Goal: Information Seeking & Learning: Learn about a topic

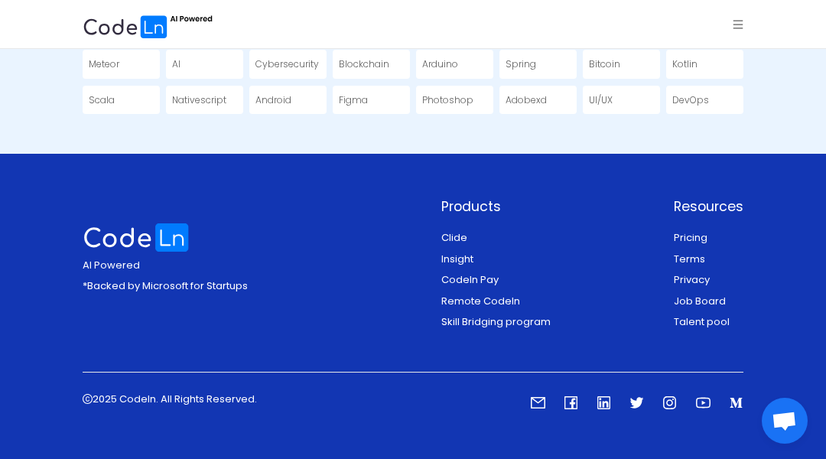
scroll to position [8670, 0]
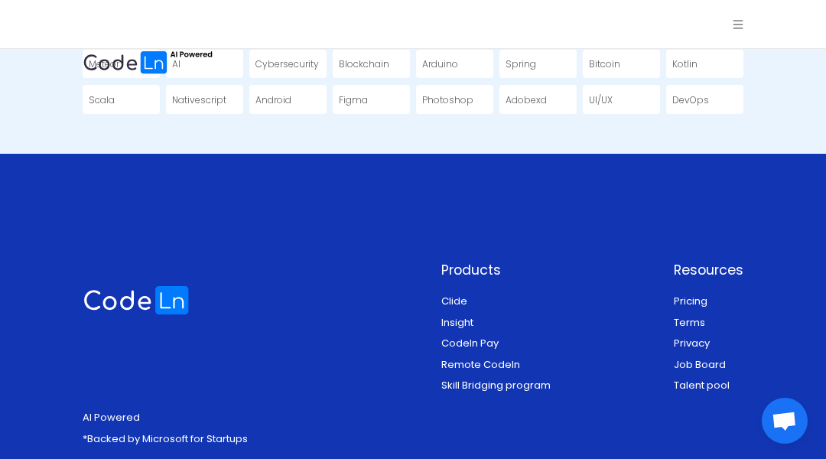
scroll to position [7240, 0]
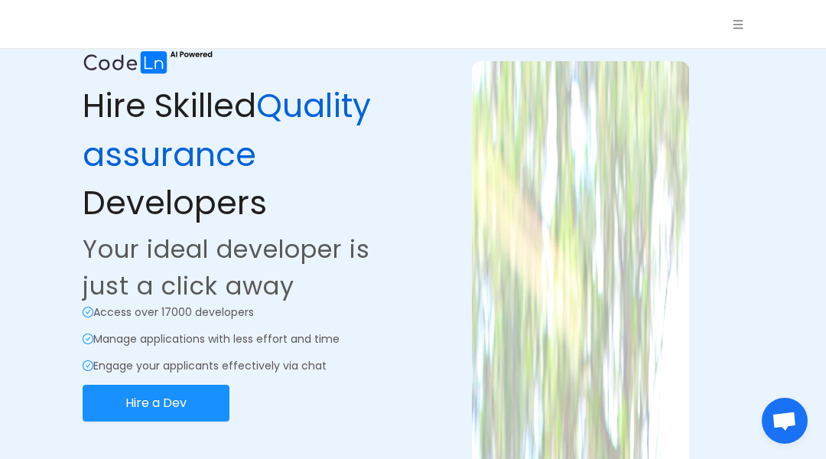
scroll to position [8024, 0]
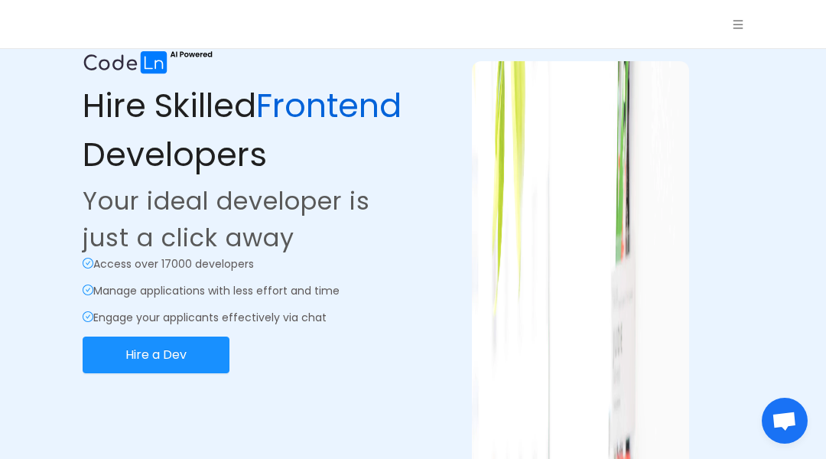
scroll to position [7234, 0]
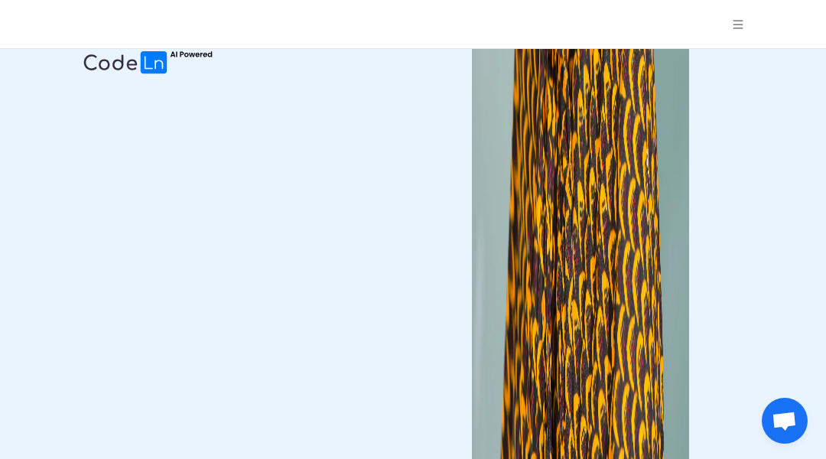
scroll to position [8465, 0]
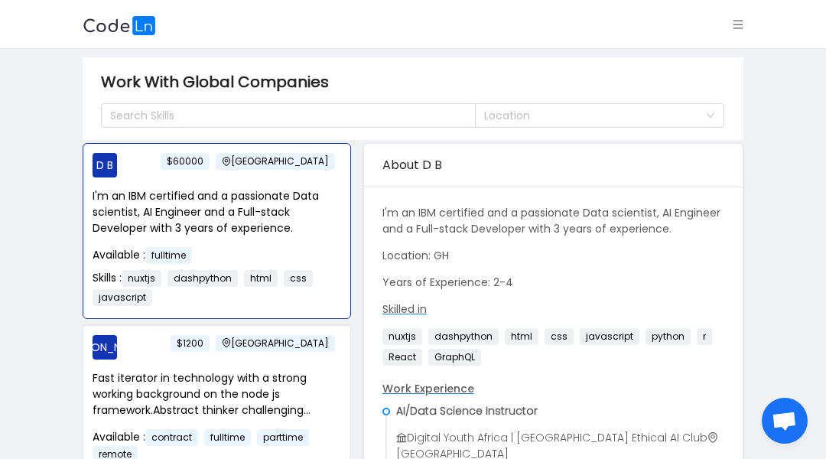
scroll to position [345, 0]
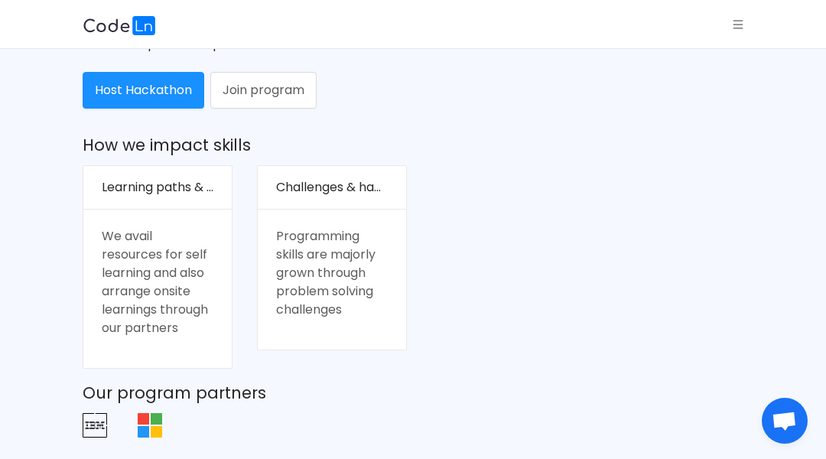
scroll to position [1384, 0]
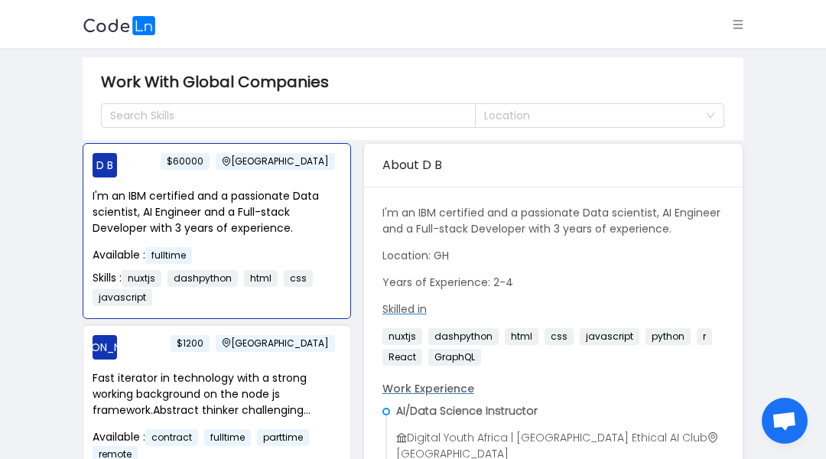
scroll to position [345, 0]
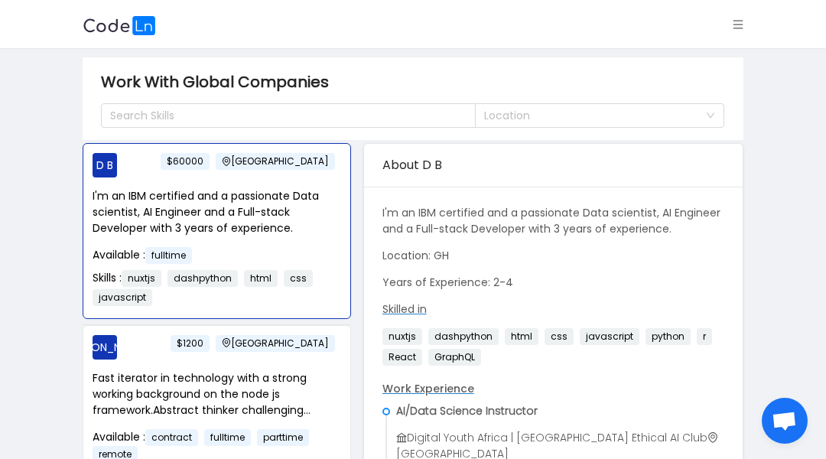
scroll to position [345, 0]
